Goal: Task Accomplishment & Management: Manage account settings

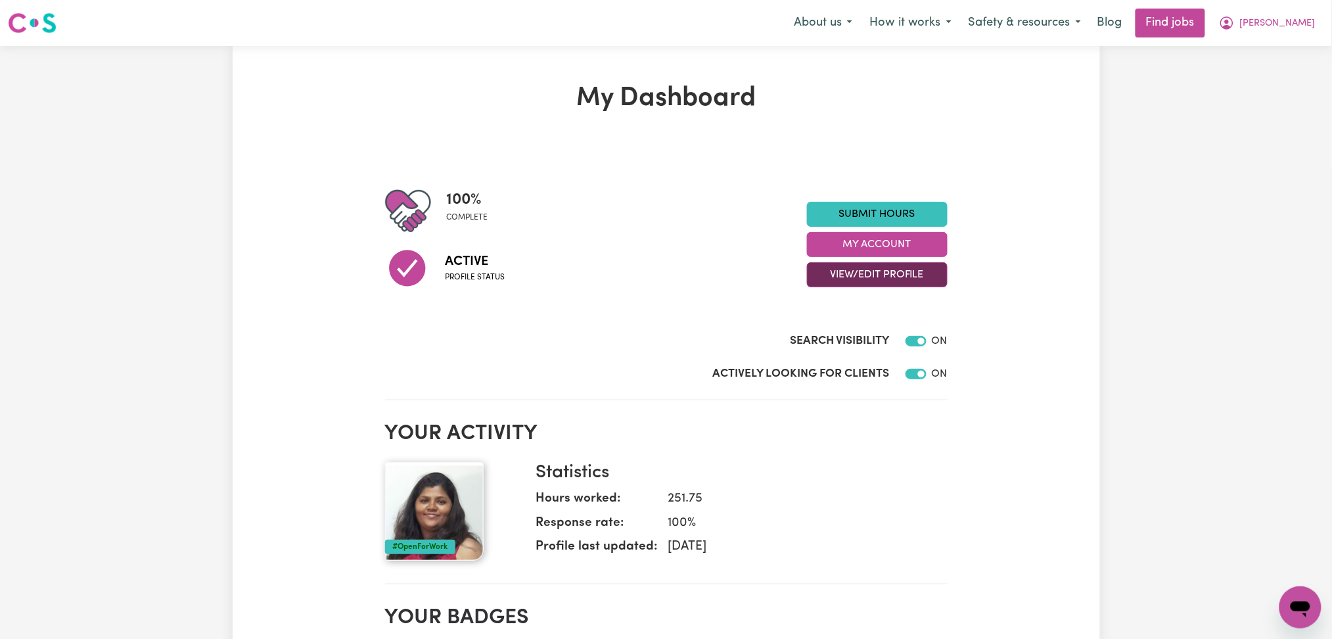
click at [874, 277] on button "View/Edit Profile" at bounding box center [877, 274] width 141 height 25
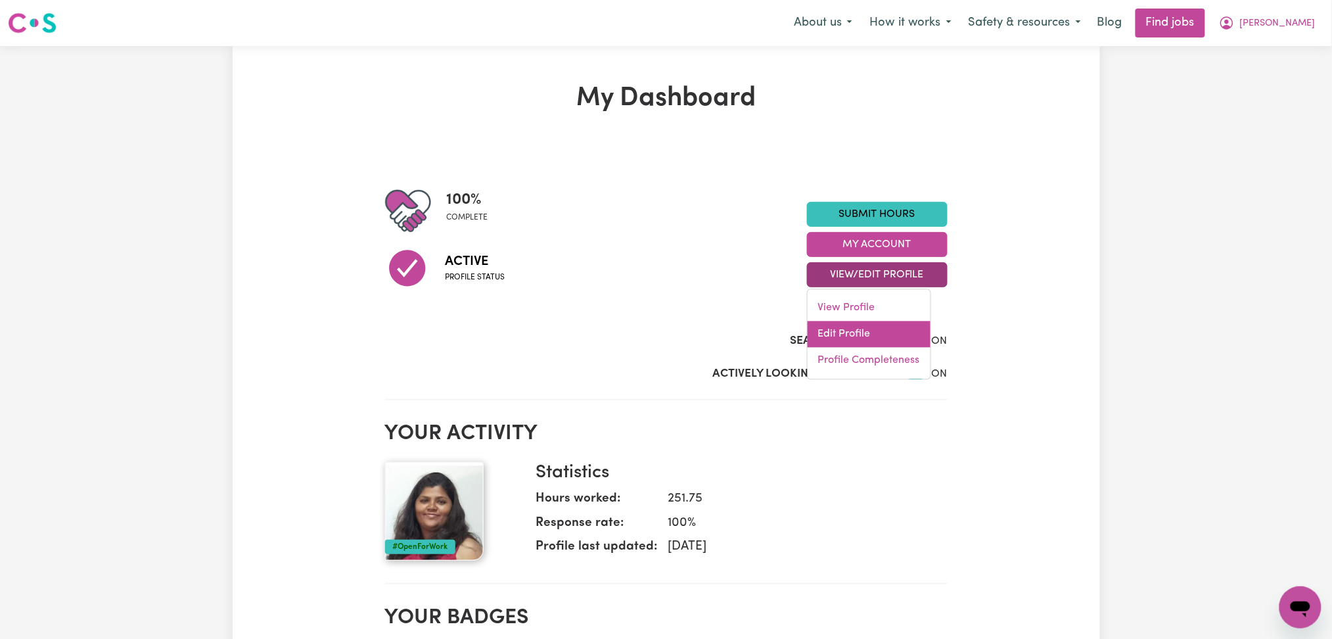
click at [847, 337] on link "Edit Profile" at bounding box center [869, 334] width 123 height 26
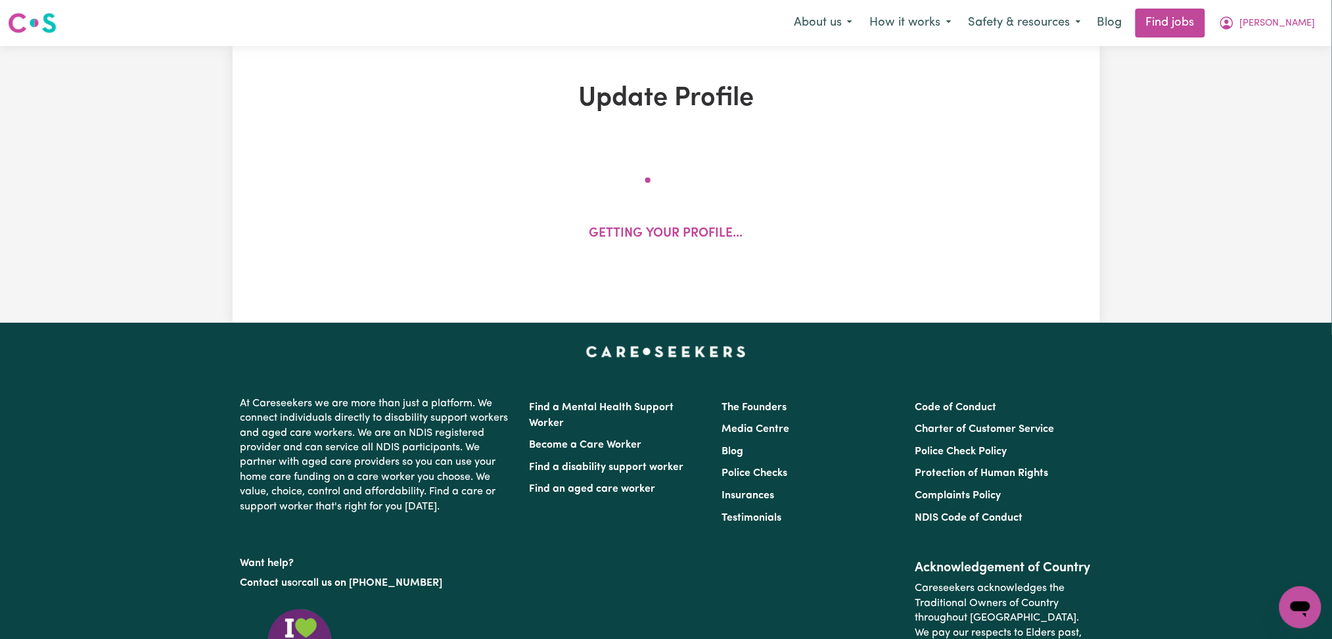
select select "[DEMOGRAPHIC_DATA]"
select select "[DEMOGRAPHIC_DATA] Citizen"
select select "Studying a healthcare related degree or qualification"
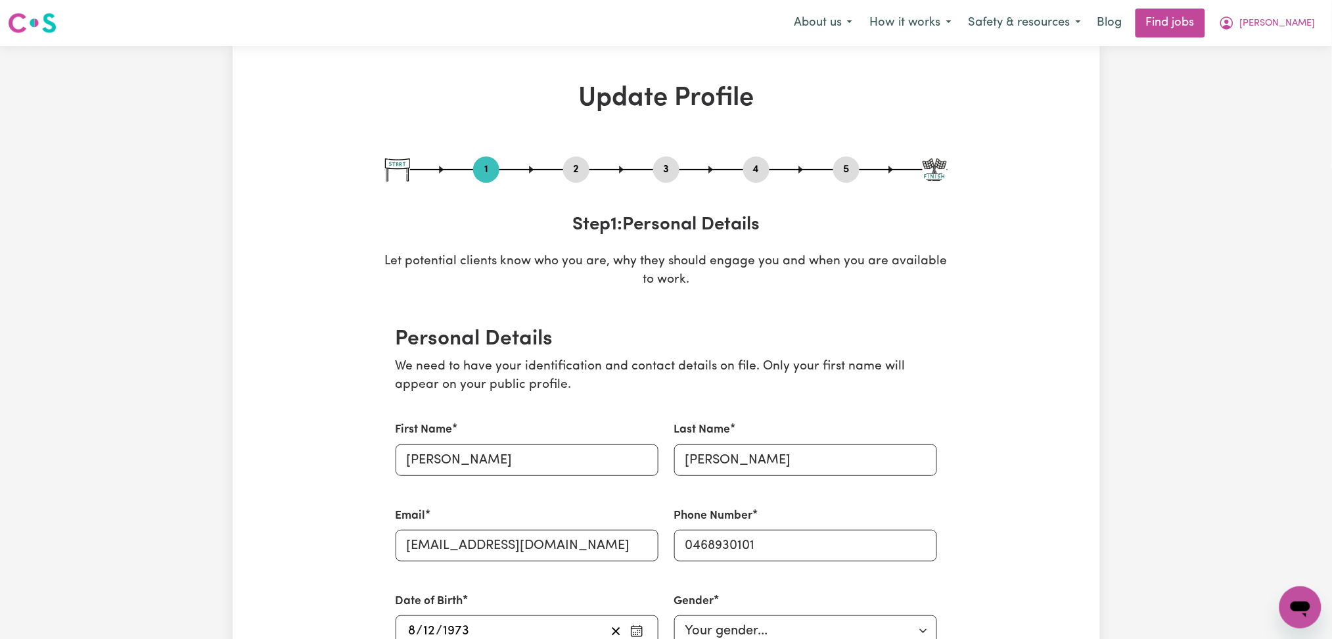
click at [656, 172] on button "3" at bounding box center [666, 169] width 26 height 17
select select "2020"
select select "Certificate III (Individual Support)"
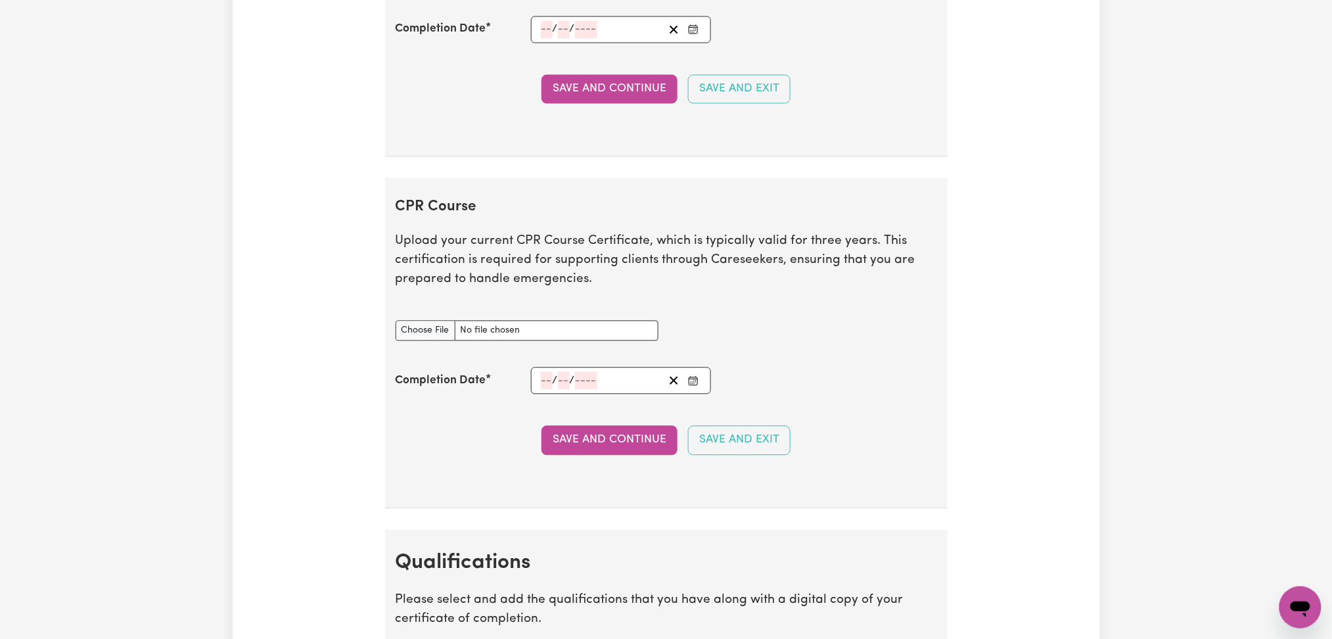
scroll to position [3242, 0]
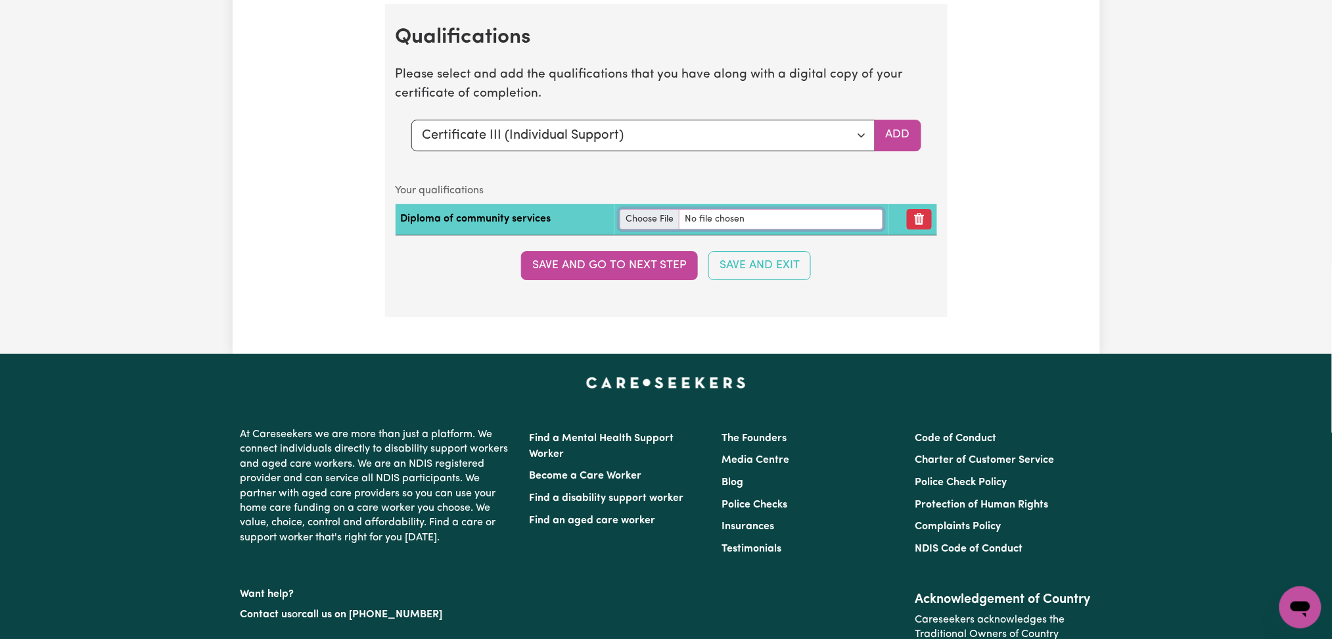
click at [648, 221] on input "file" at bounding box center [752, 219] width 264 height 20
type input "C:\fakepath\[PERSON_NAME] Diploma of Community Services.pdf"
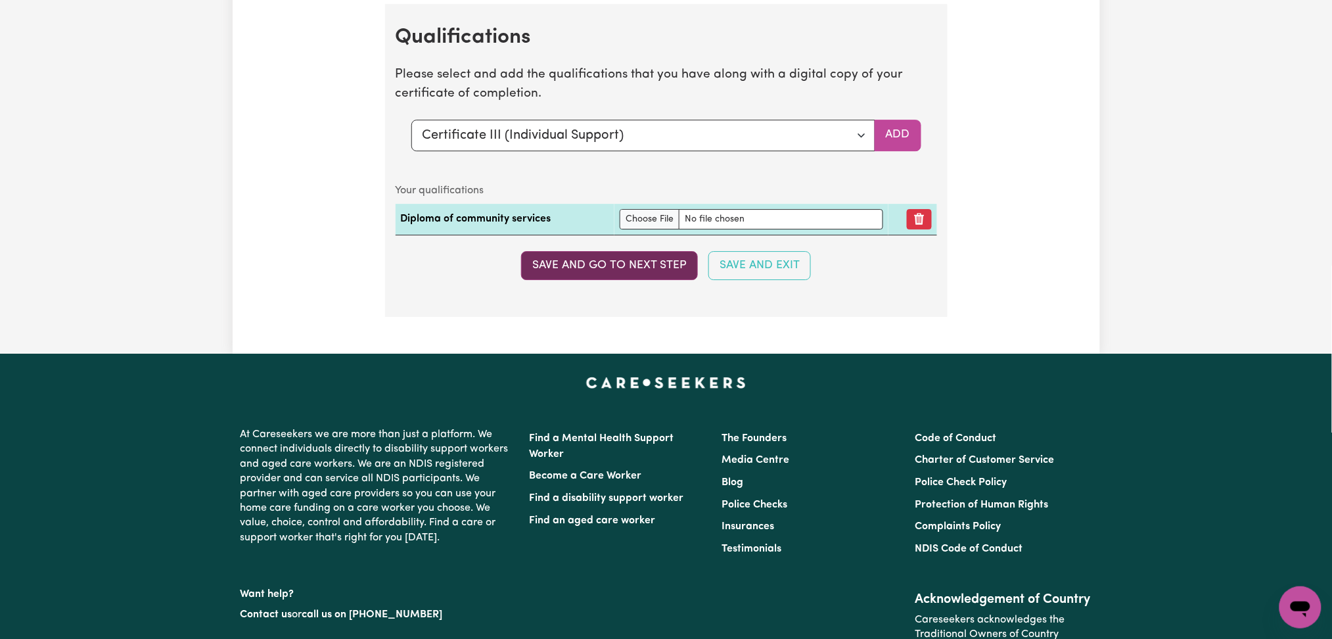
click at [557, 268] on button "Save and go to next step" at bounding box center [609, 265] width 177 height 29
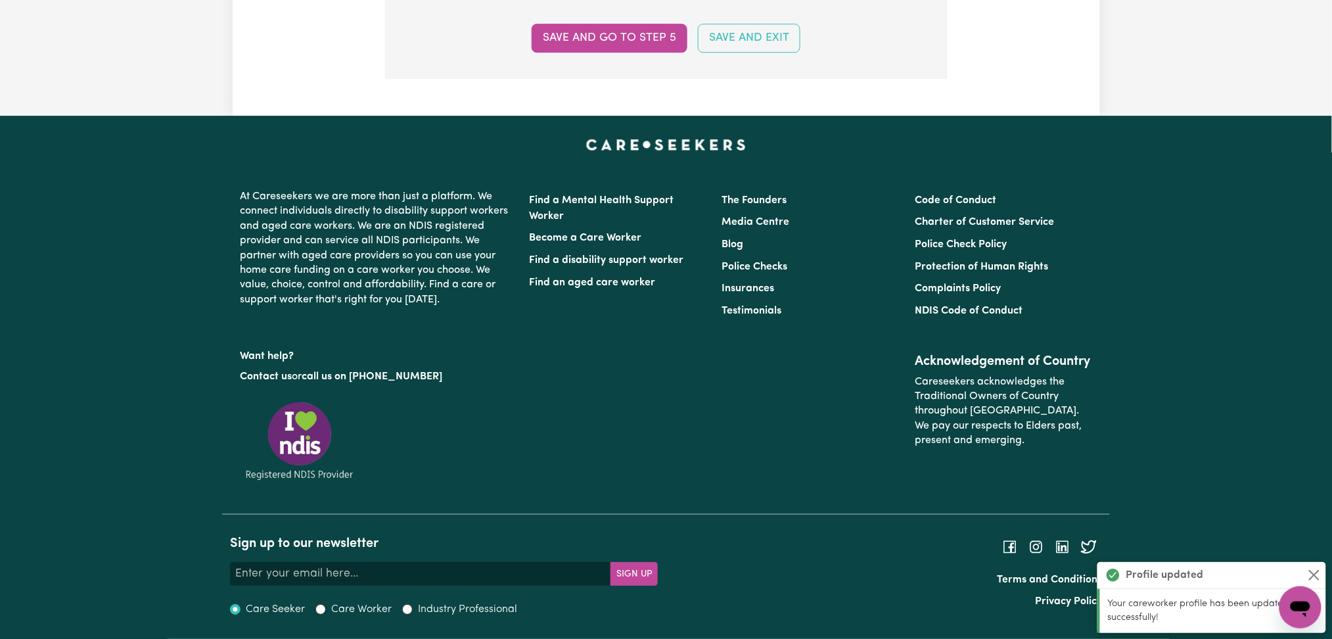
scroll to position [0, 0]
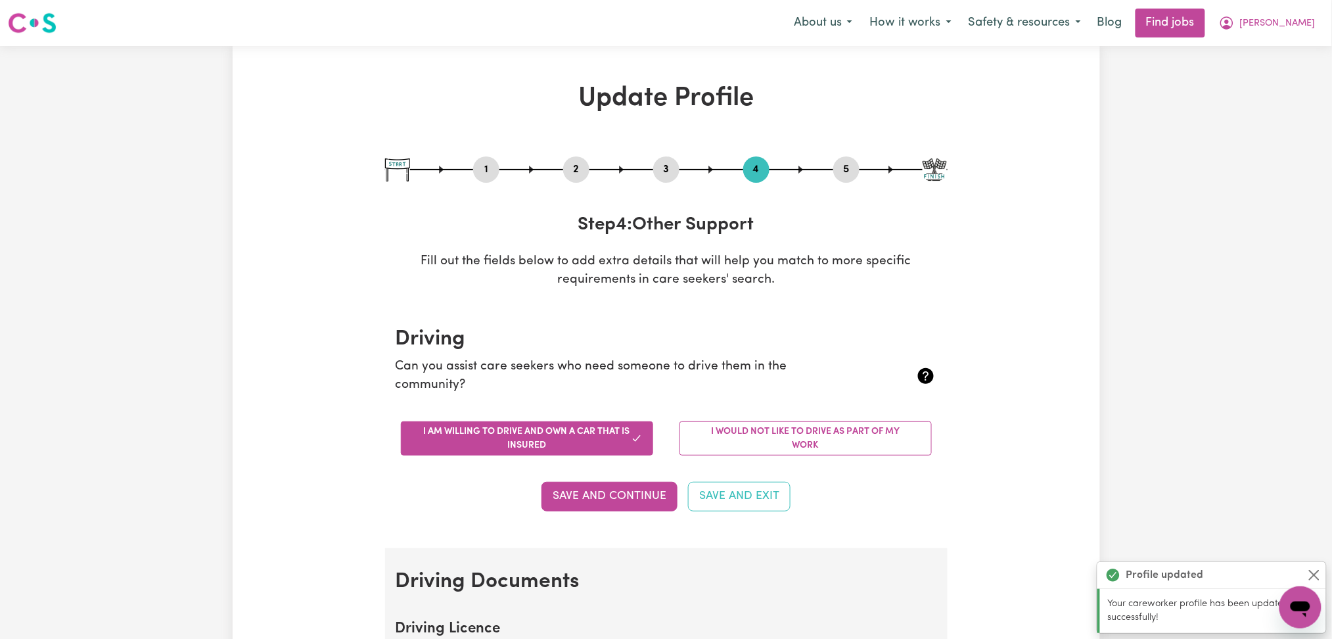
click at [667, 168] on button "3" at bounding box center [666, 169] width 26 height 17
select select "2020"
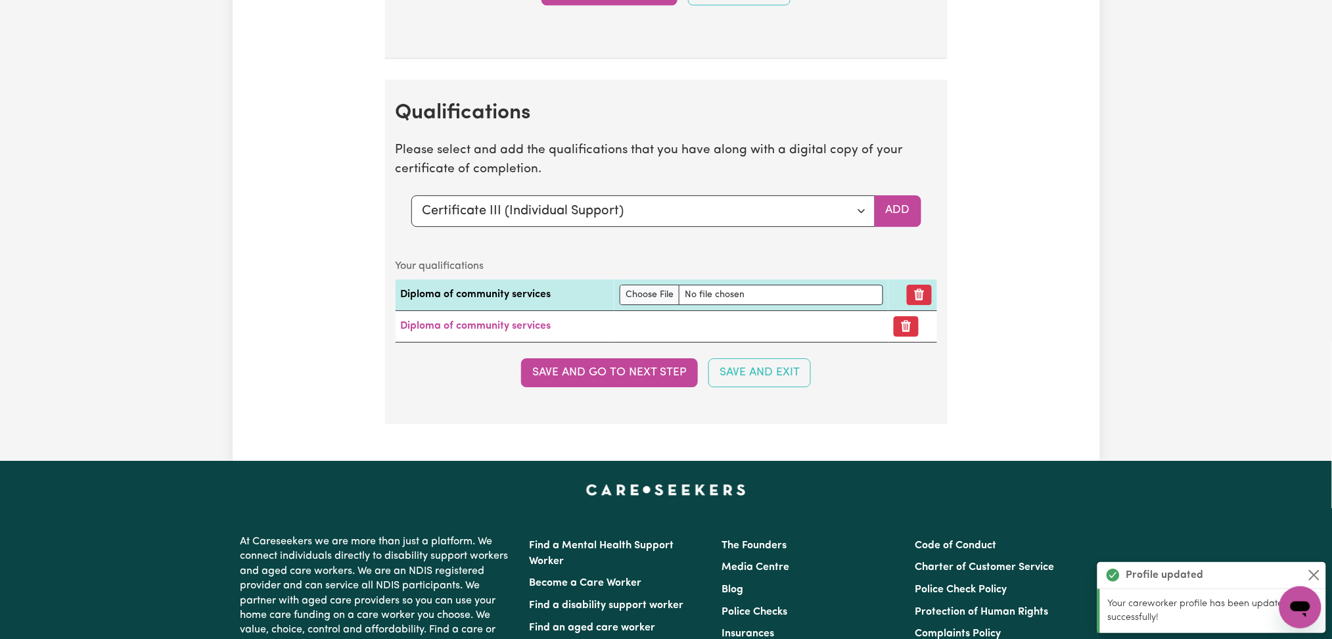
scroll to position [3071, 0]
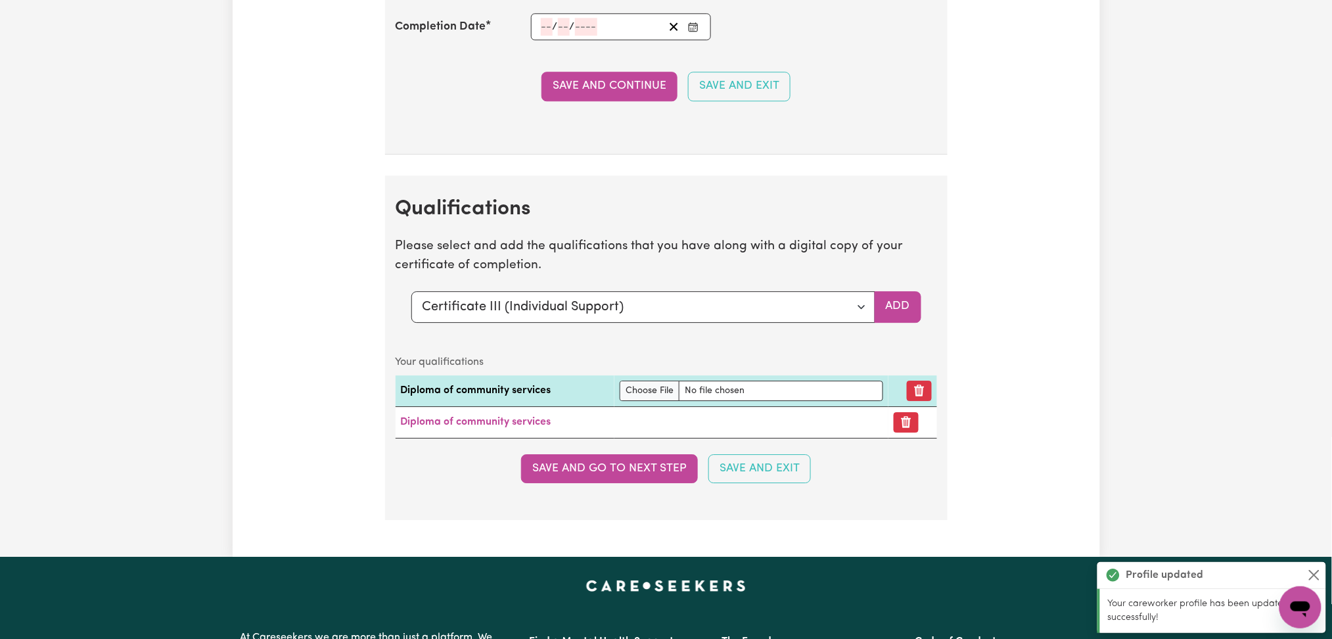
click at [511, 293] on section "Qualifications Please select and add the qualifications that you have along wit…" at bounding box center [666, 347] width 563 height 344
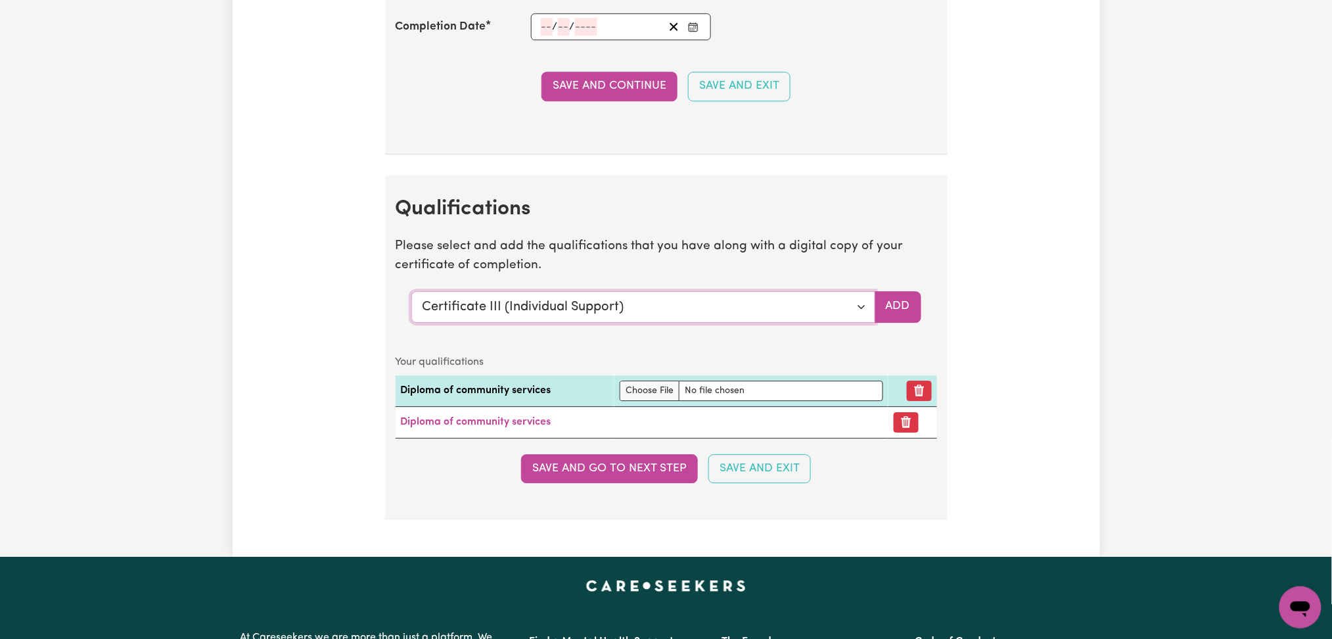
click at [486, 303] on select "Select a qualification to add... Certificate III (Individual Support) Certifica…" at bounding box center [643, 307] width 464 height 32
select select "Certificate IV (Mental Health)"
click at [411, 294] on select "Select a qualification to add... Certificate III (Individual Support) Certifica…" at bounding box center [643, 307] width 464 height 32
click at [907, 309] on button "Add" at bounding box center [898, 307] width 47 height 32
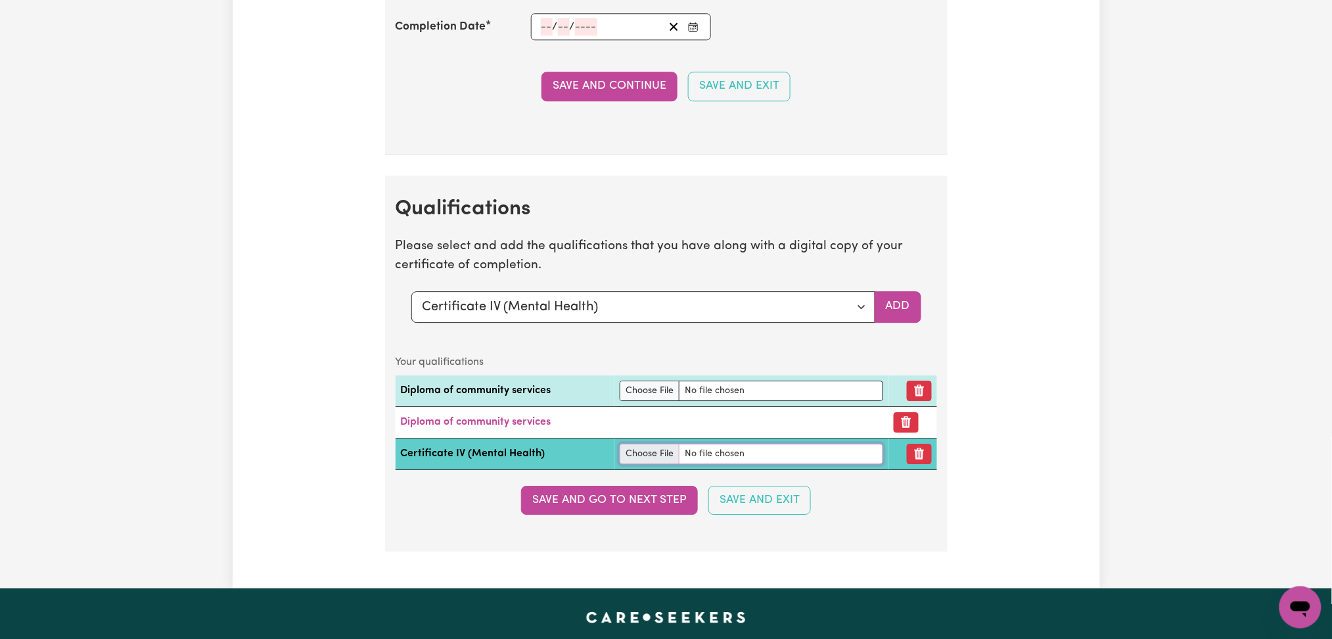
click at [620, 464] on input "file" at bounding box center [752, 454] width 264 height 20
type input "C:\fakepath\[PERSON_NAME] Certificate IV in Mental Health.pdf"
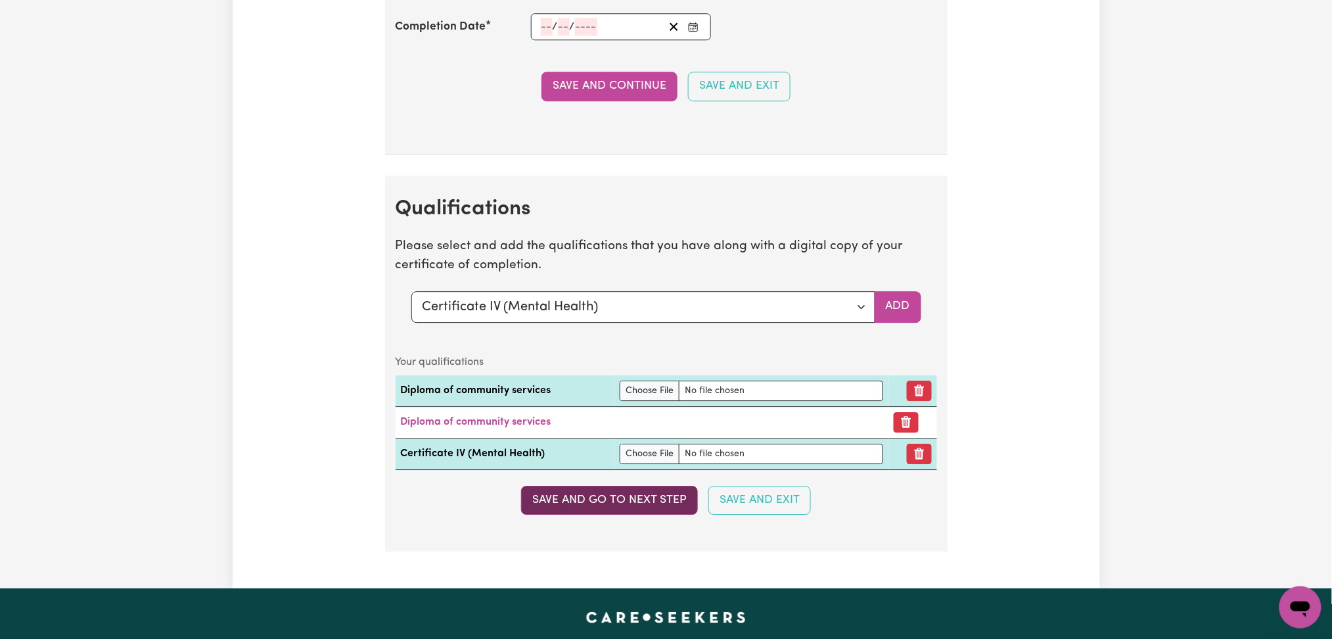
click at [605, 510] on button "Save and go to next step" at bounding box center [609, 500] width 177 height 29
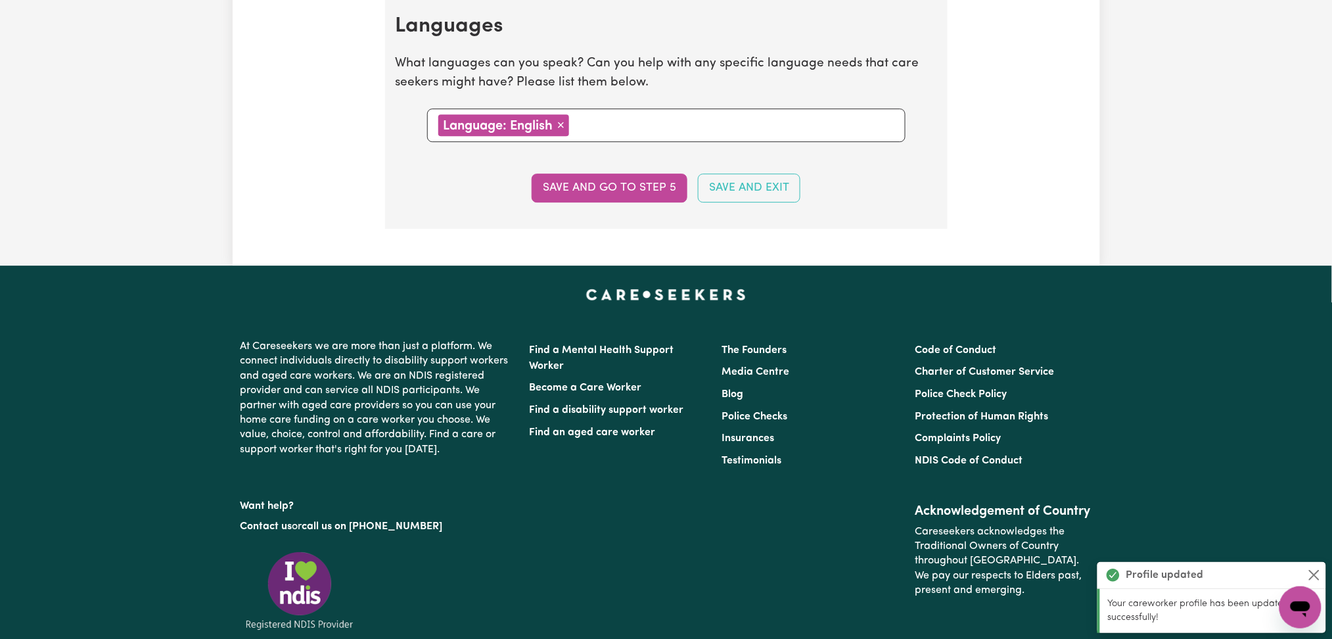
scroll to position [0, 0]
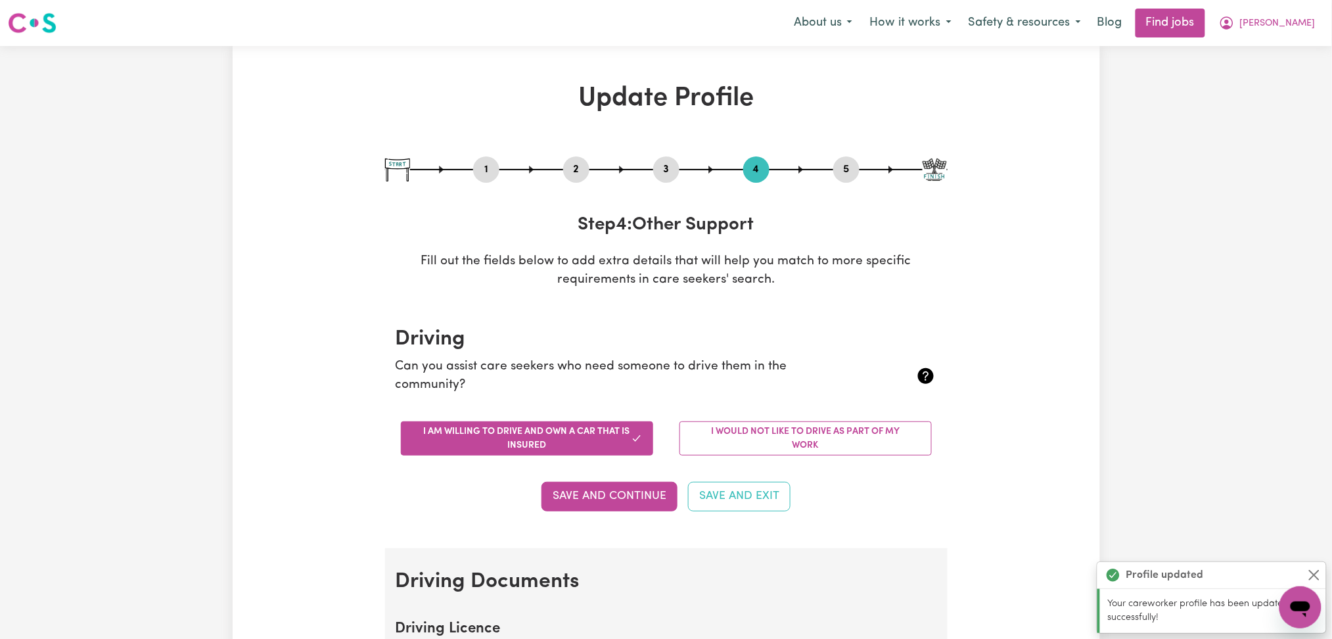
click at [661, 174] on button "3" at bounding box center [666, 169] width 26 height 17
select select "2020"
select select "Certificate III (Individual Support)"
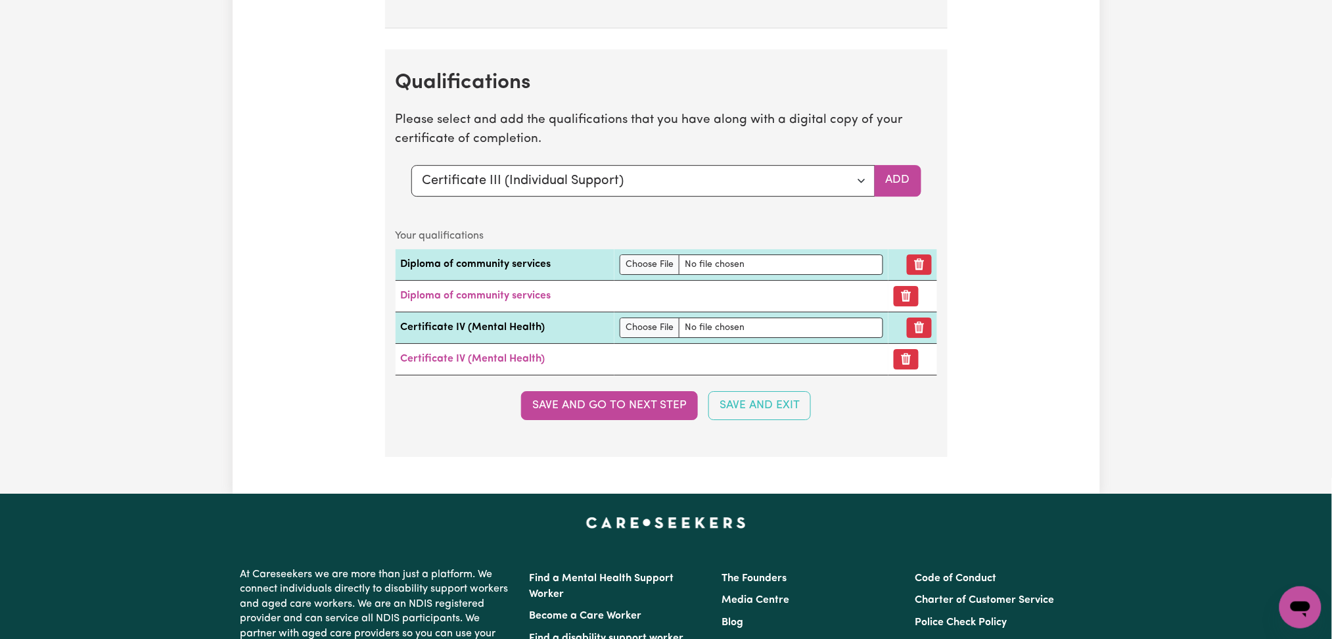
scroll to position [3226, 0]
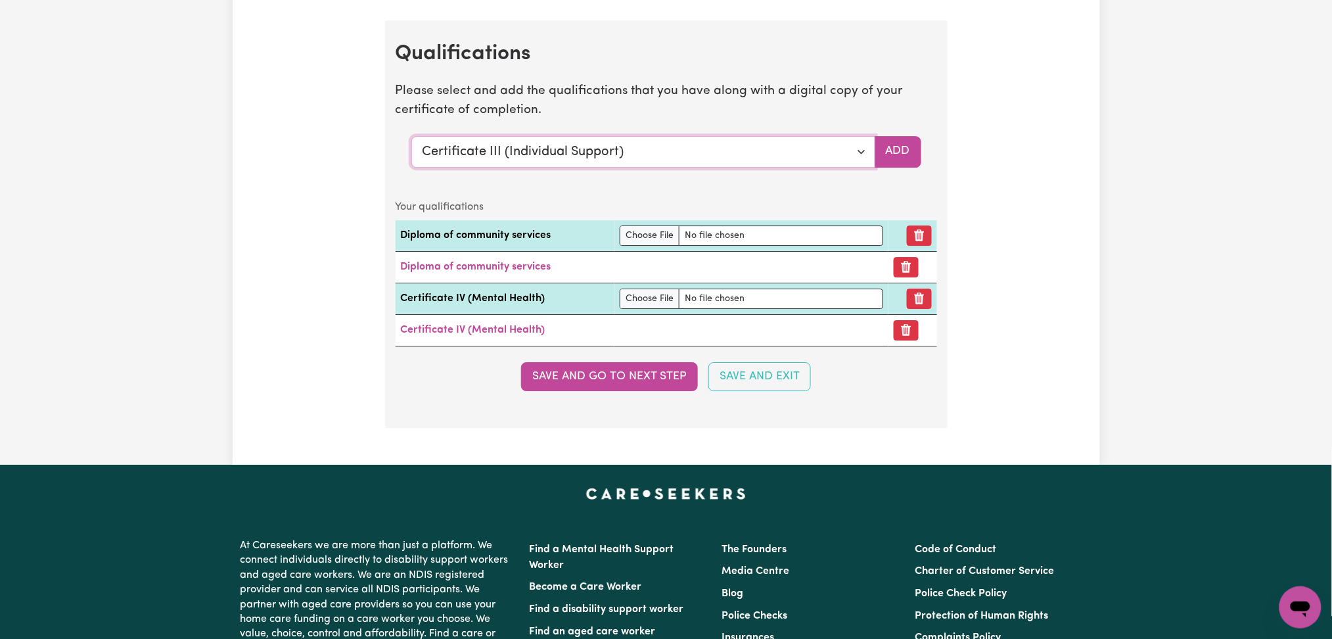
click at [433, 159] on select "Select a qualification to add... Certificate III (Individual Support) Certifica…" at bounding box center [643, 152] width 464 height 32
